Goal: Task Accomplishment & Management: Manage account settings

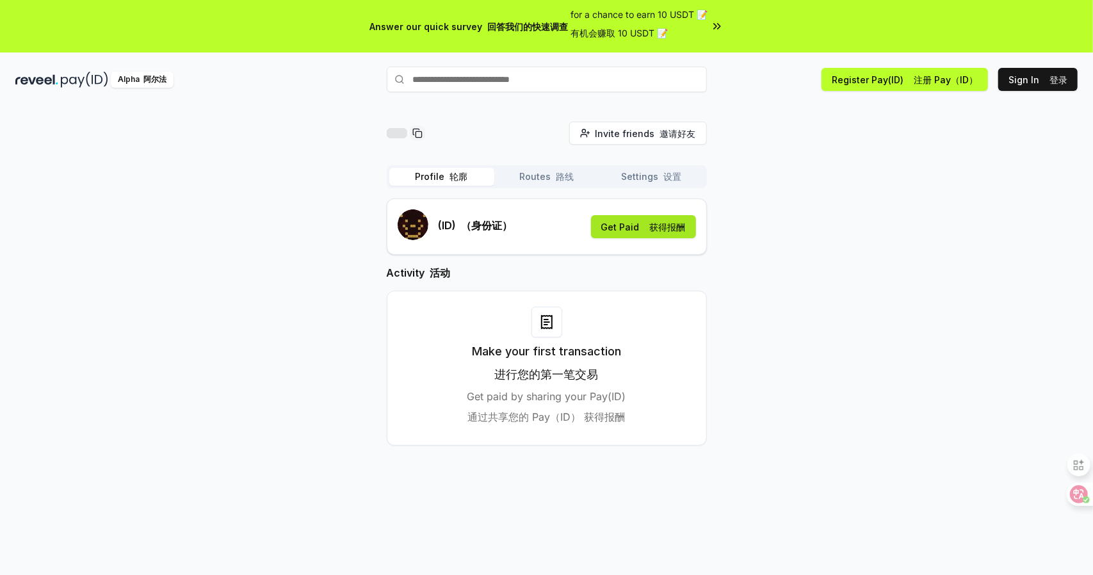
click at [637, 225] on button "Get Paid 获得报酬" at bounding box center [643, 226] width 105 height 23
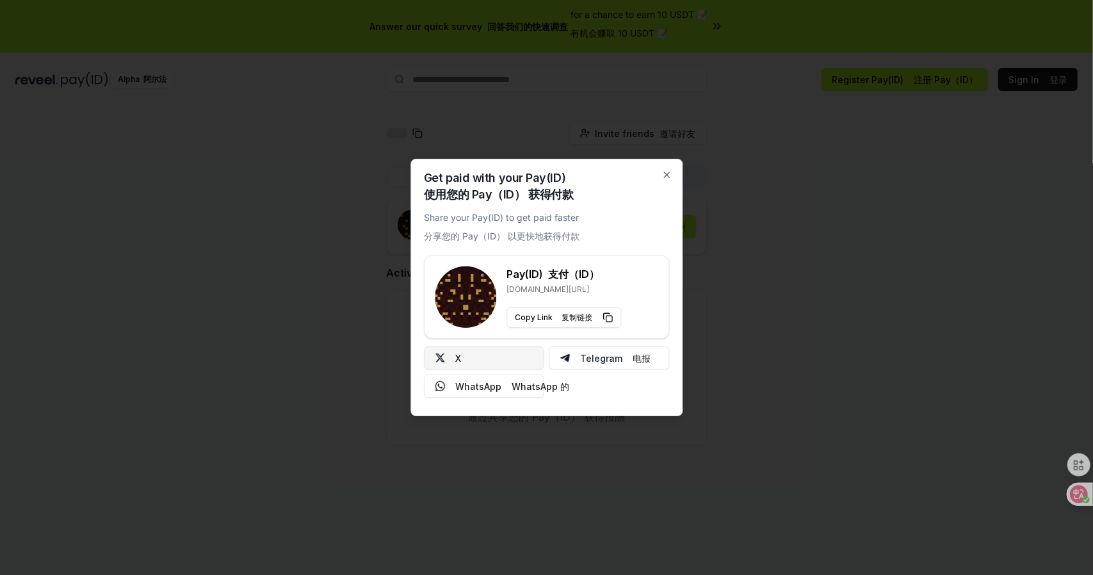
click at [480, 362] on button "X" at bounding box center [484, 358] width 120 height 23
click at [666, 171] on icon "button" at bounding box center [667, 175] width 10 height 10
